Goal: Transaction & Acquisition: Obtain resource

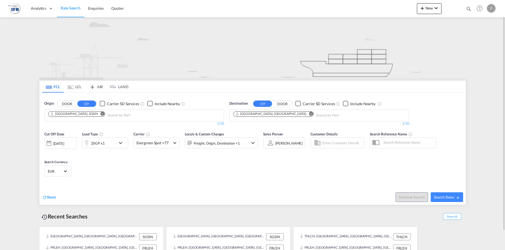
click at [121, 143] on md-icon "icon-chevron-down" at bounding box center [121, 143] width 9 height 6
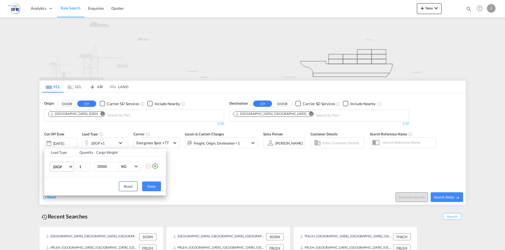
click at [73, 167] on md-select-value "20GP" at bounding box center [63, 166] width 22 height 9
click at [58, 193] on div "40HC" at bounding box center [57, 192] width 10 height 5
click at [151, 186] on button "Done" at bounding box center [151, 187] width 19 height 10
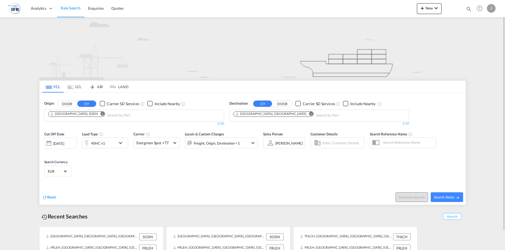
click at [97, 114] on button "Remove" at bounding box center [101, 114] width 8 height 5
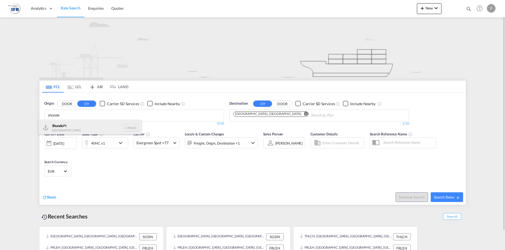
type input "shunde"
click at [65, 129] on div "Shunde Pt China CNSUD" at bounding box center [90, 128] width 103 height 16
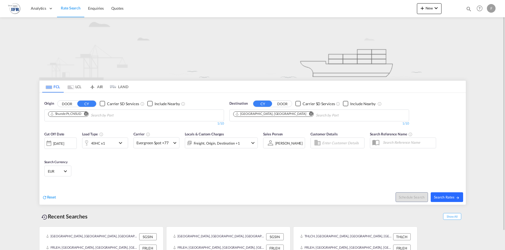
click at [441, 197] on span "Search Rates" at bounding box center [447, 197] width 26 height 4
type input "CNSUD to FRLEH / [DATE]"
